Goal: Task Accomplishment & Management: Complete application form

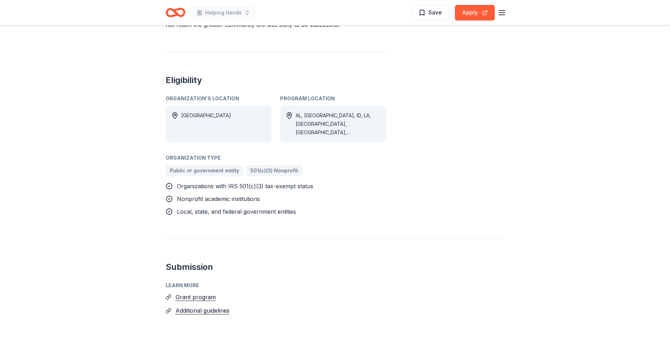
scroll to position [353, 0]
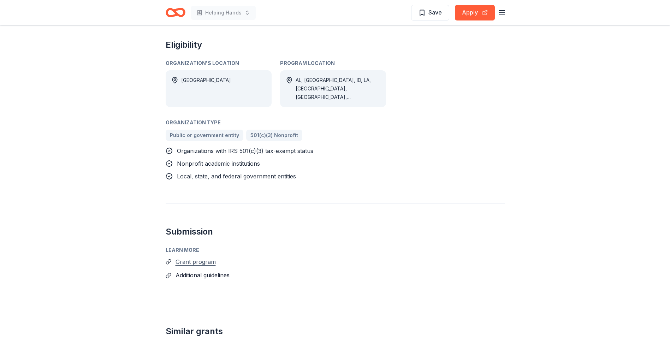
click at [204, 257] on button "Grant program" at bounding box center [196, 261] width 40 height 9
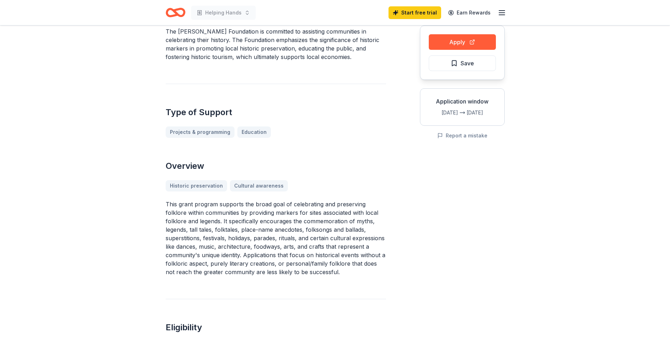
scroll to position [0, 0]
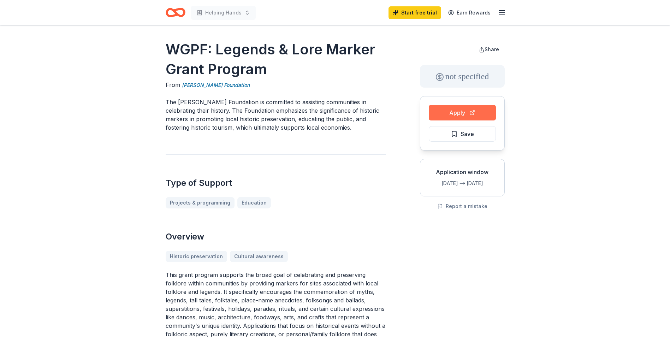
click at [467, 110] on button "Apply" at bounding box center [462, 113] width 67 height 16
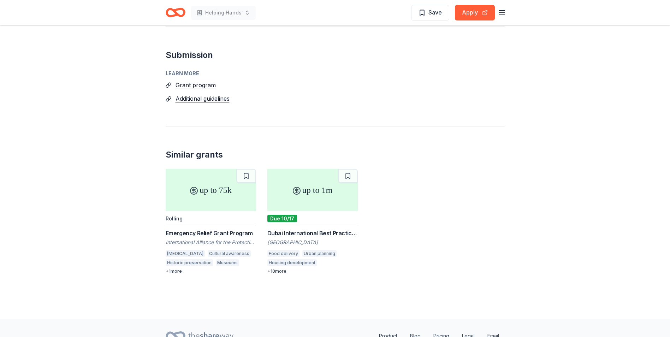
scroll to position [555, 0]
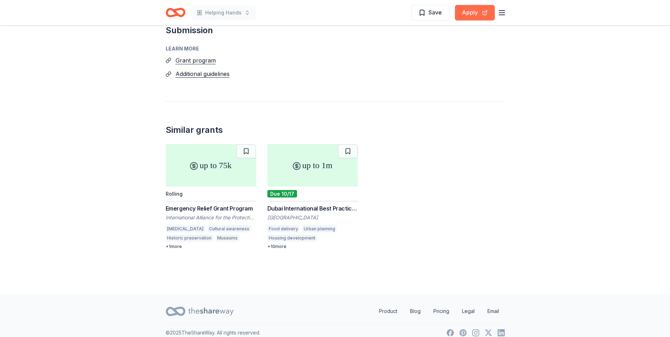
click at [472, 10] on button "Apply" at bounding box center [475, 13] width 40 height 16
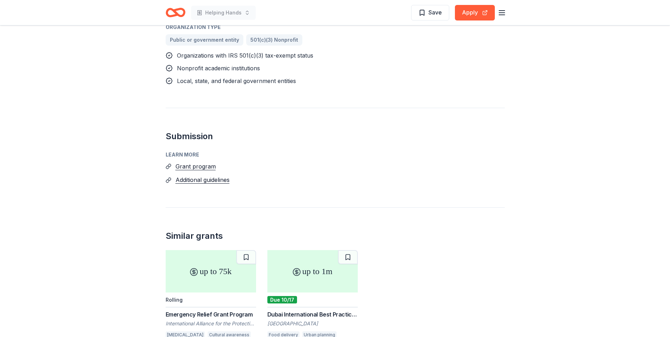
scroll to position [413, 0]
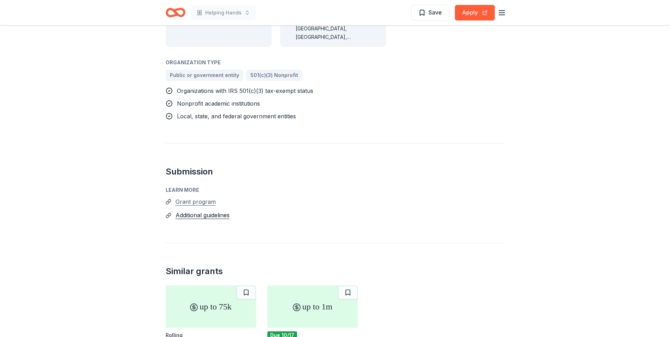
click at [198, 197] on button "Grant program" at bounding box center [196, 201] width 40 height 9
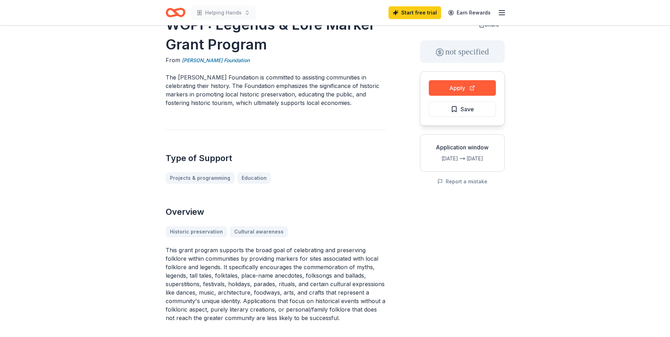
scroll to position [0, 0]
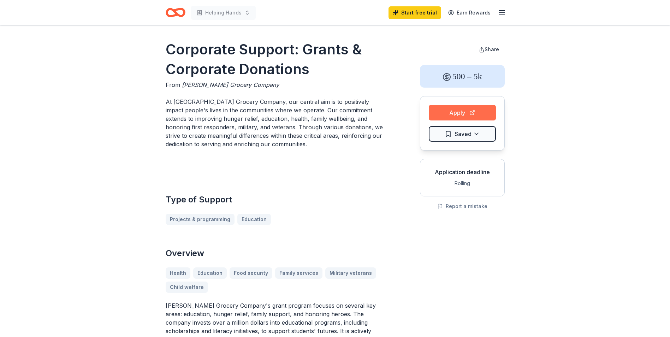
click at [469, 112] on button "Apply" at bounding box center [462, 113] width 67 height 16
